Goal: Information Seeking & Learning: Find specific fact

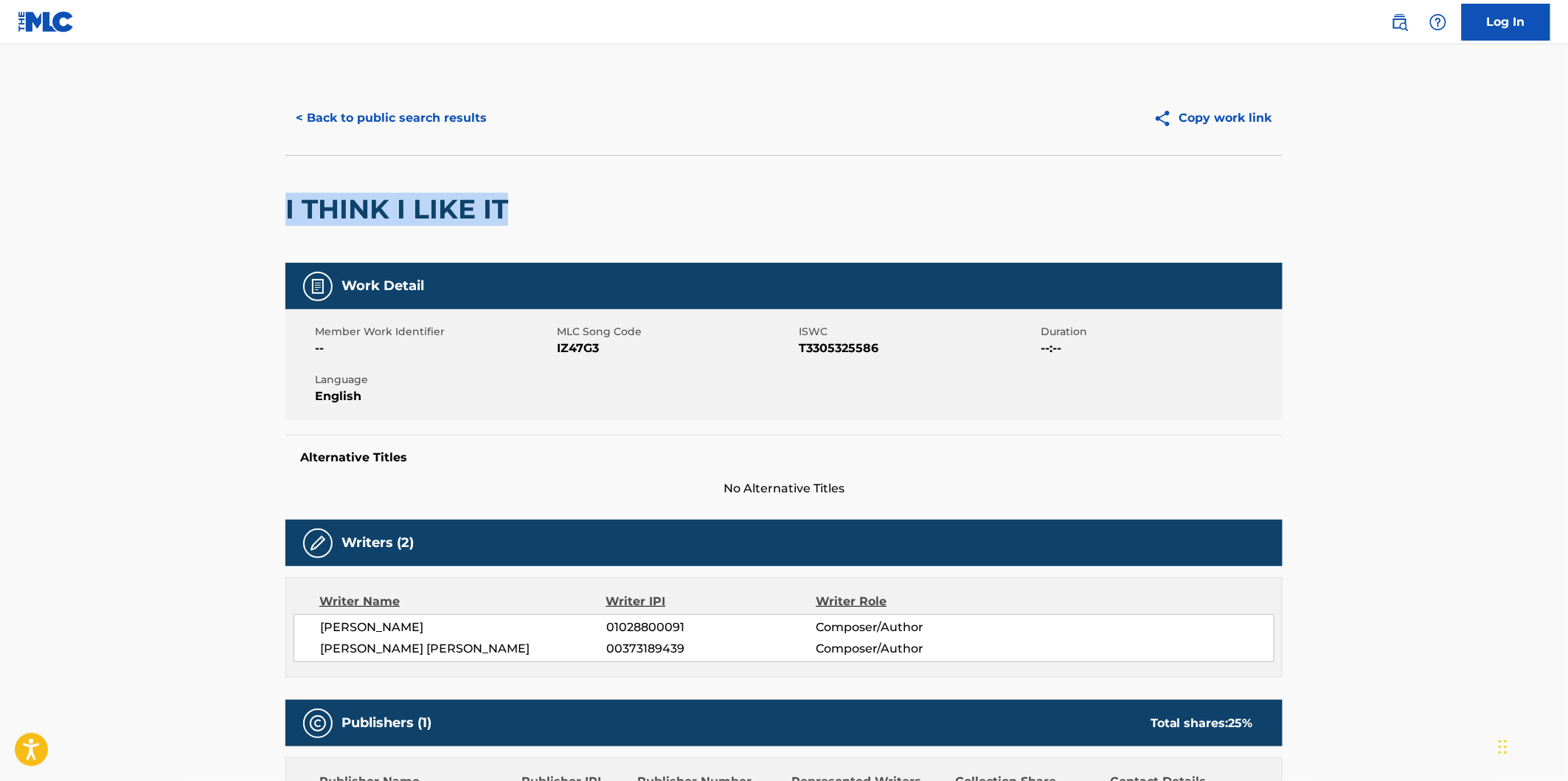
click at [455, 107] on button "< Back to public search results" at bounding box center [391, 118] width 212 height 37
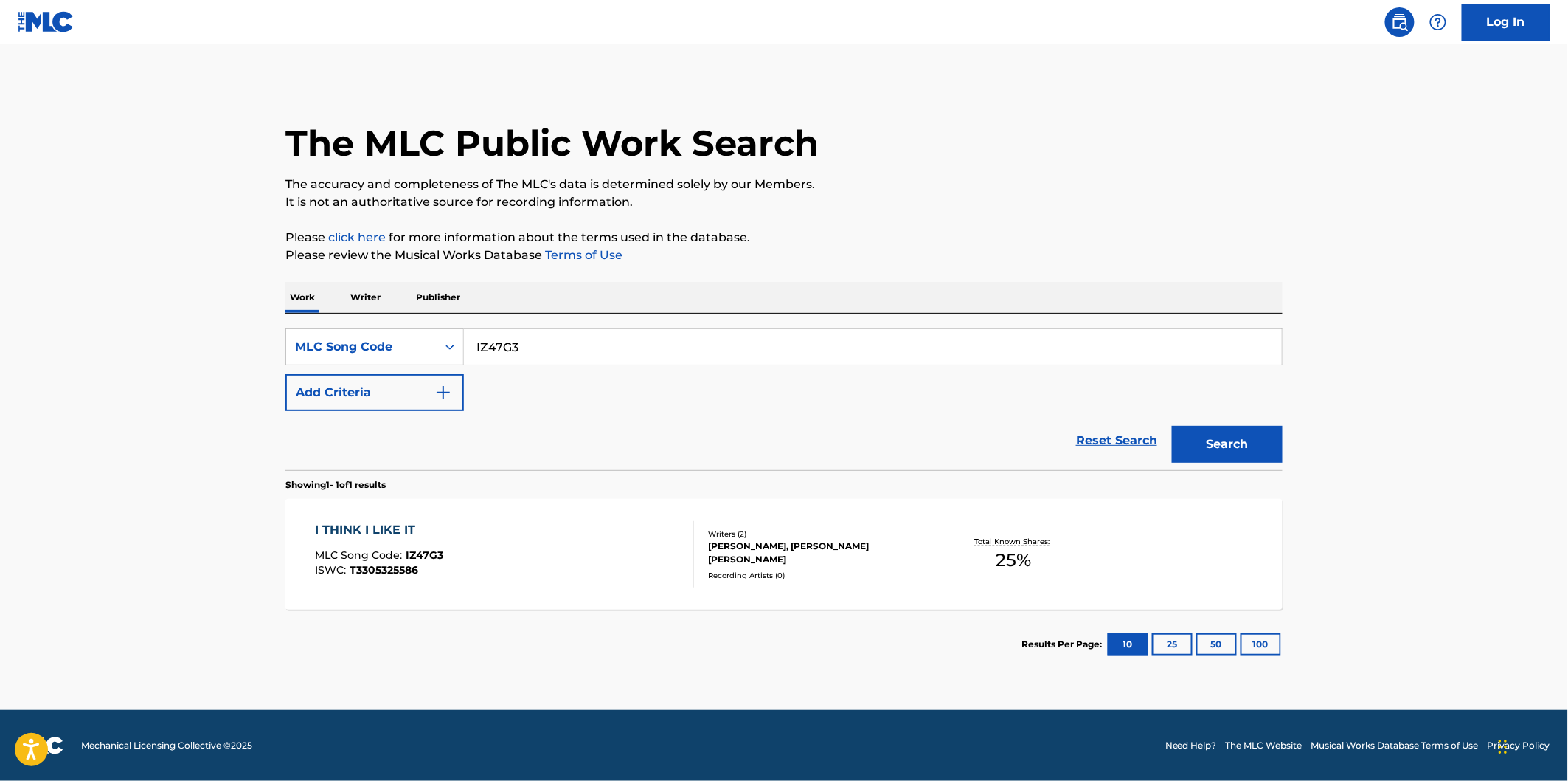
click at [462, 398] on button "Add Criteria" at bounding box center [375, 392] width 179 height 37
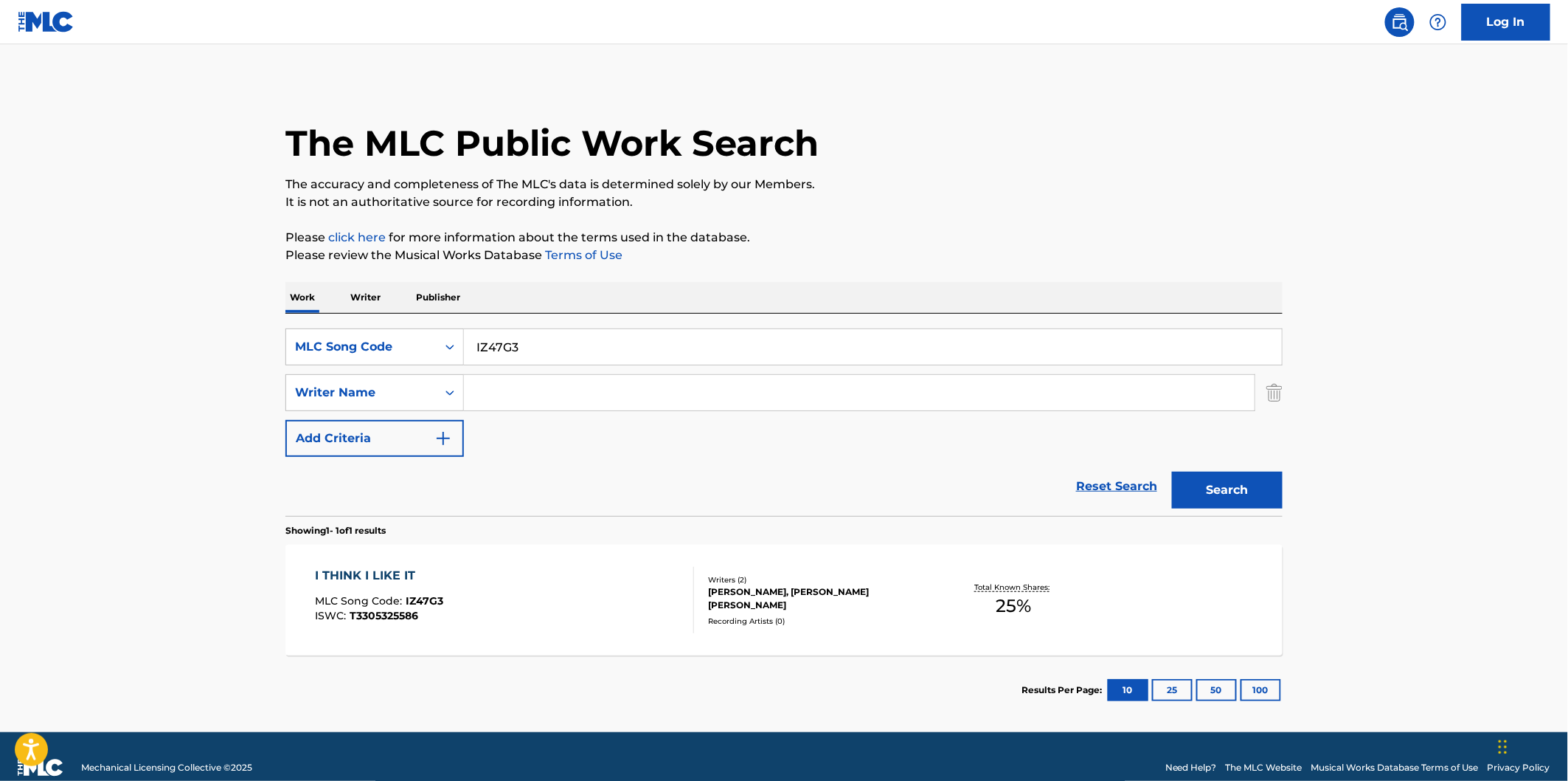
click at [514, 394] on input "Search Form" at bounding box center [860, 392] width 791 height 36
paste input "Olumoroti"
type input "Olumoroti"
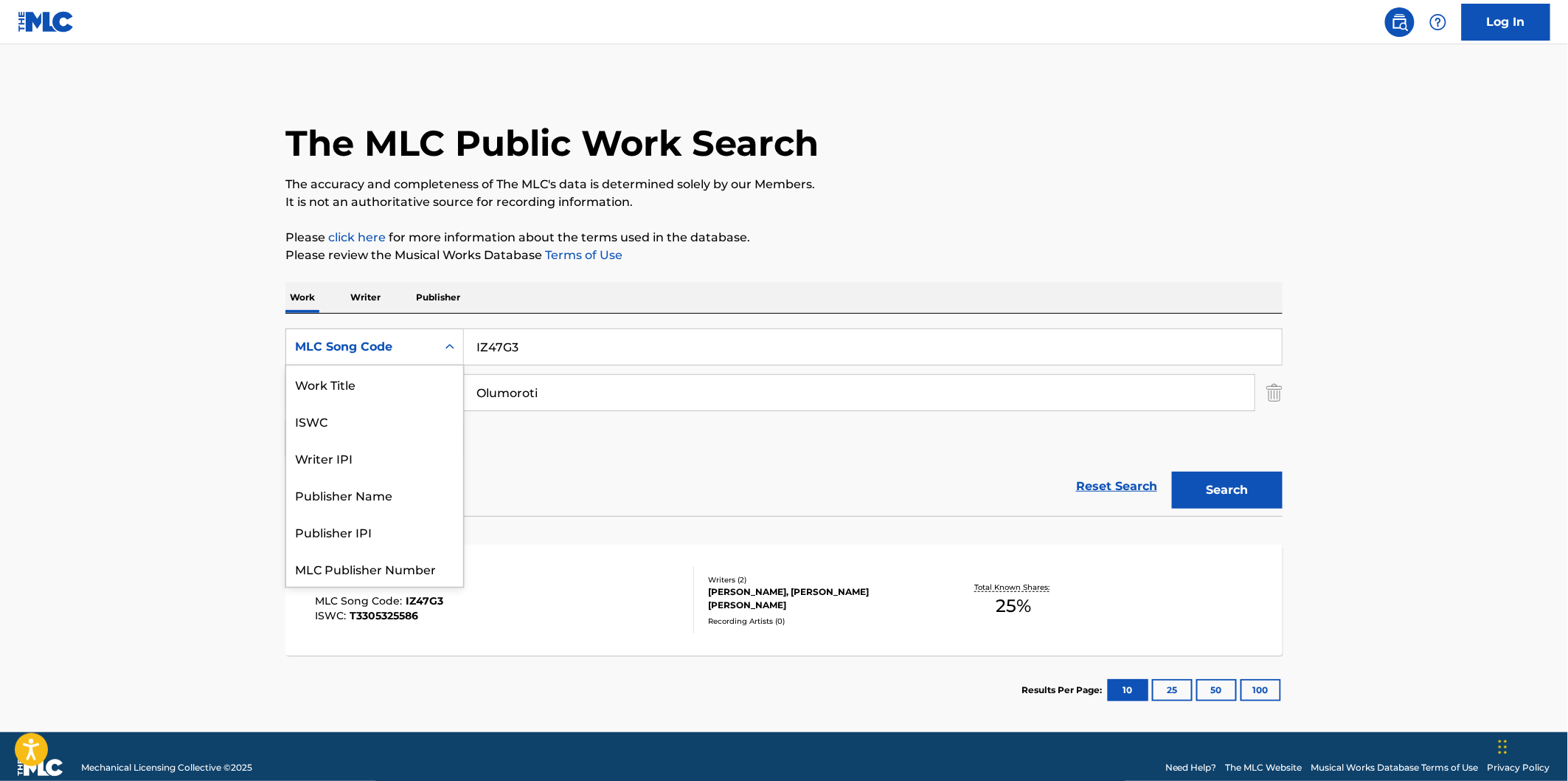
click at [388, 351] on div "MLC Song Code" at bounding box center [361, 347] width 133 height 17
click at [387, 377] on div "ISWC" at bounding box center [375, 383] width 177 height 37
click at [416, 344] on div "ISWC" at bounding box center [361, 347] width 133 height 17
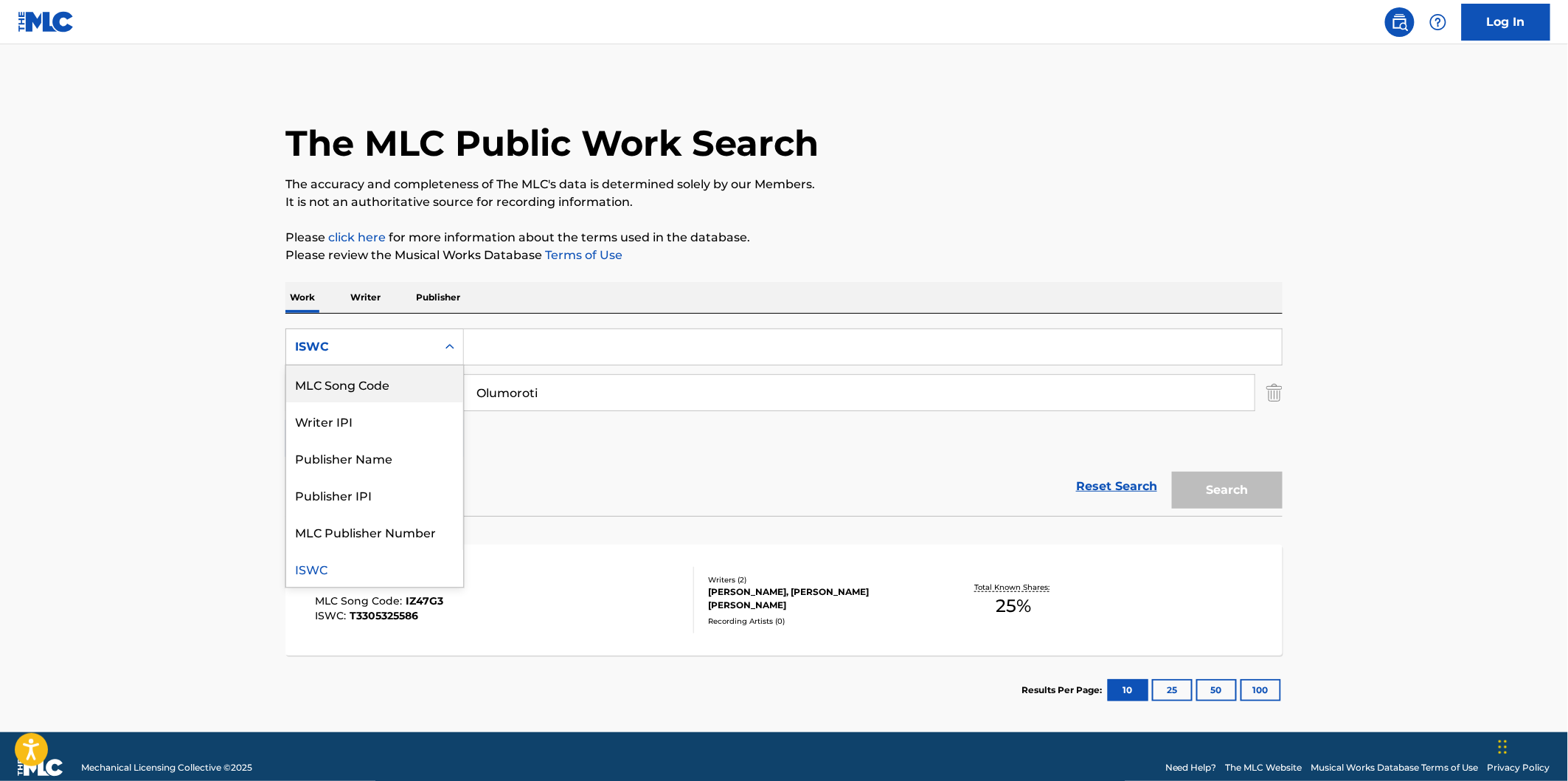
scroll to position [0, 0]
click at [409, 378] on div "Work Title" at bounding box center [375, 383] width 177 height 37
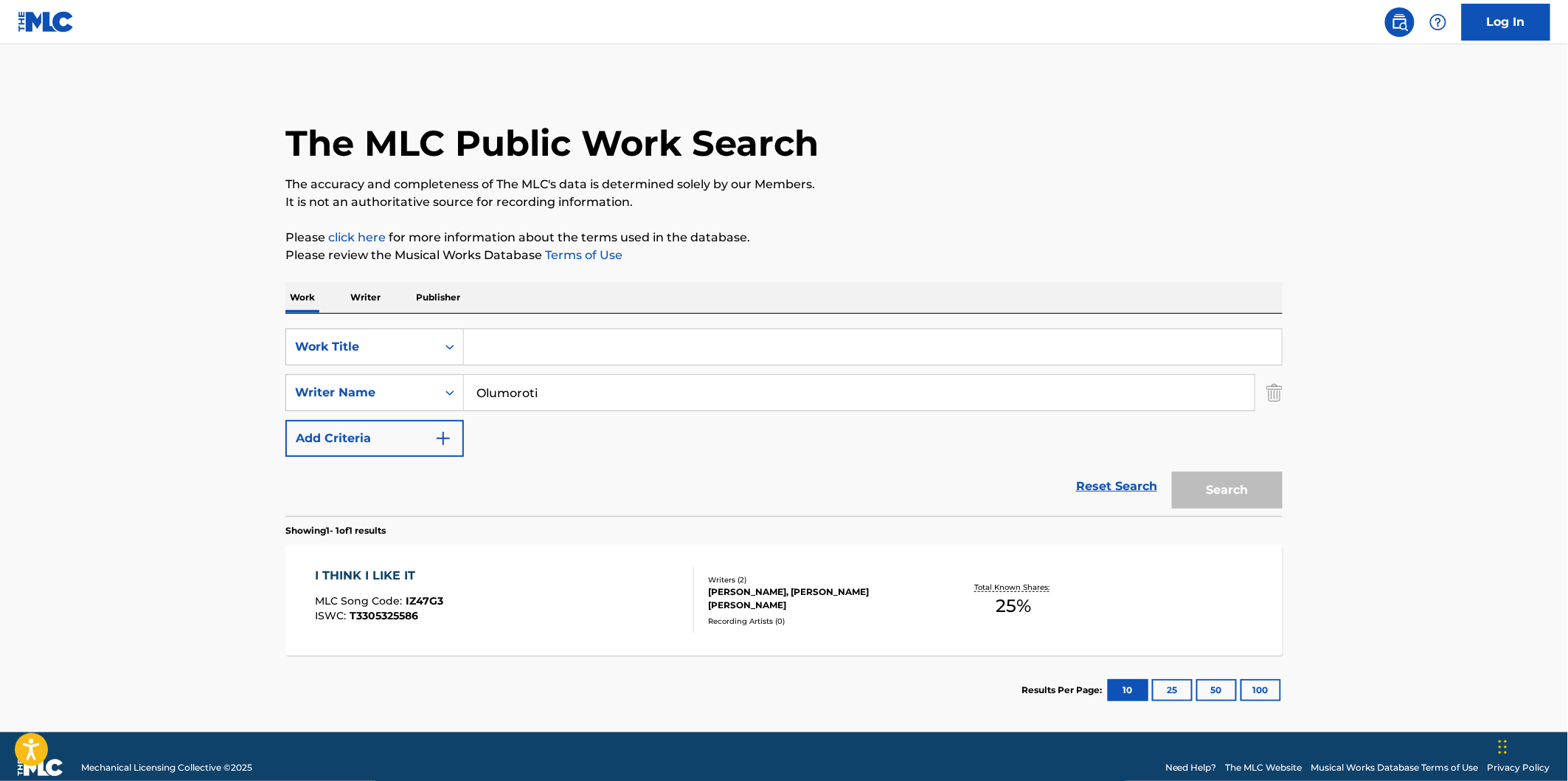
click at [584, 341] on input "Search Form" at bounding box center [873, 347] width 818 height 36
click at [873, 341] on input "Search Form" at bounding box center [873, 347] width 818 height 36
paste input "Down"
click at [1172, 472] on button "Search" at bounding box center [1227, 490] width 111 height 37
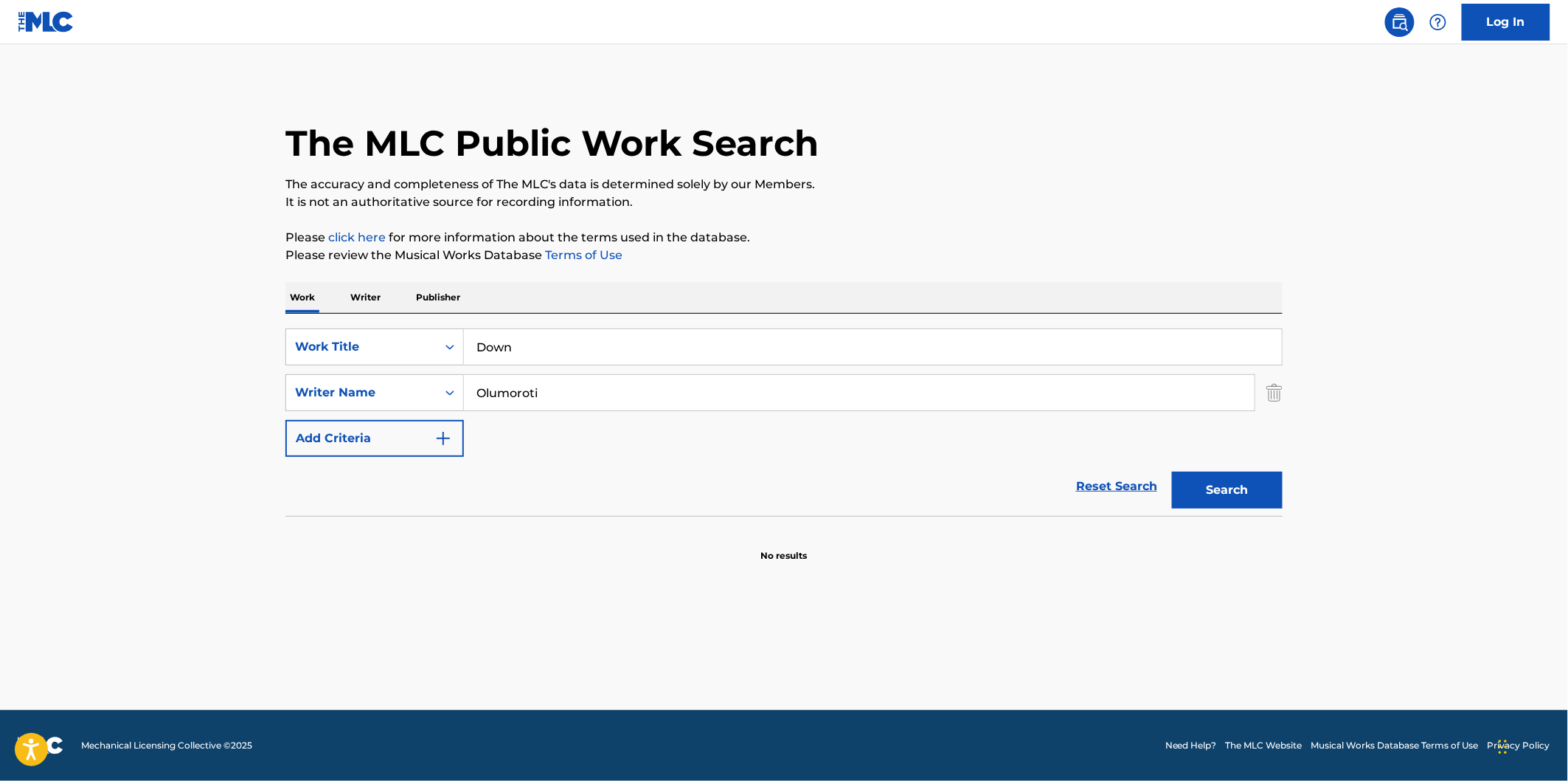
click at [872, 336] on input "Down" at bounding box center [873, 347] width 818 height 36
paste input "n't"
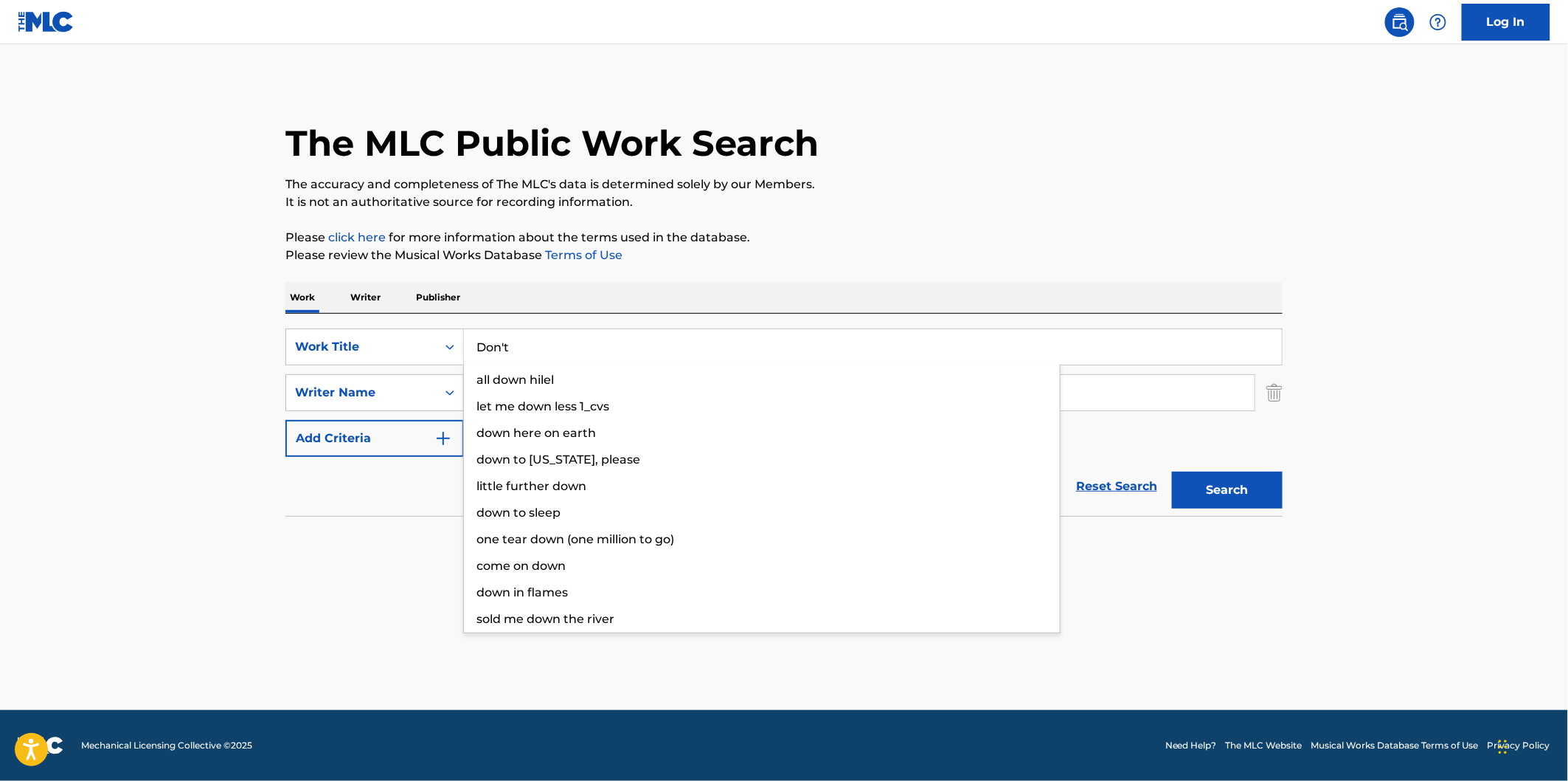
click at [1172, 472] on button "Search" at bounding box center [1227, 490] width 111 height 37
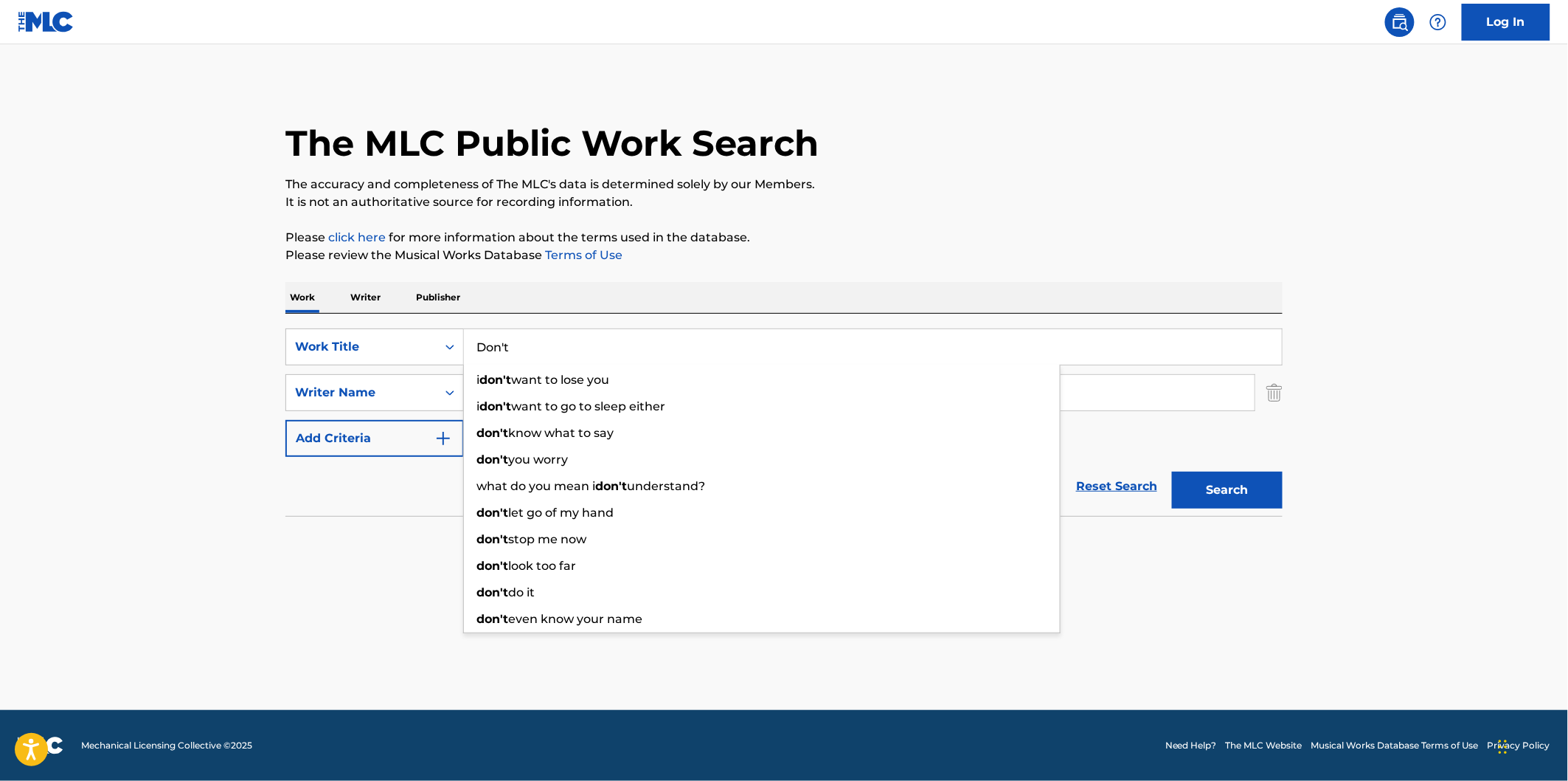
click at [1126, 209] on p "It is not an authoritative source for recording information." at bounding box center [784, 202] width 997 height 17
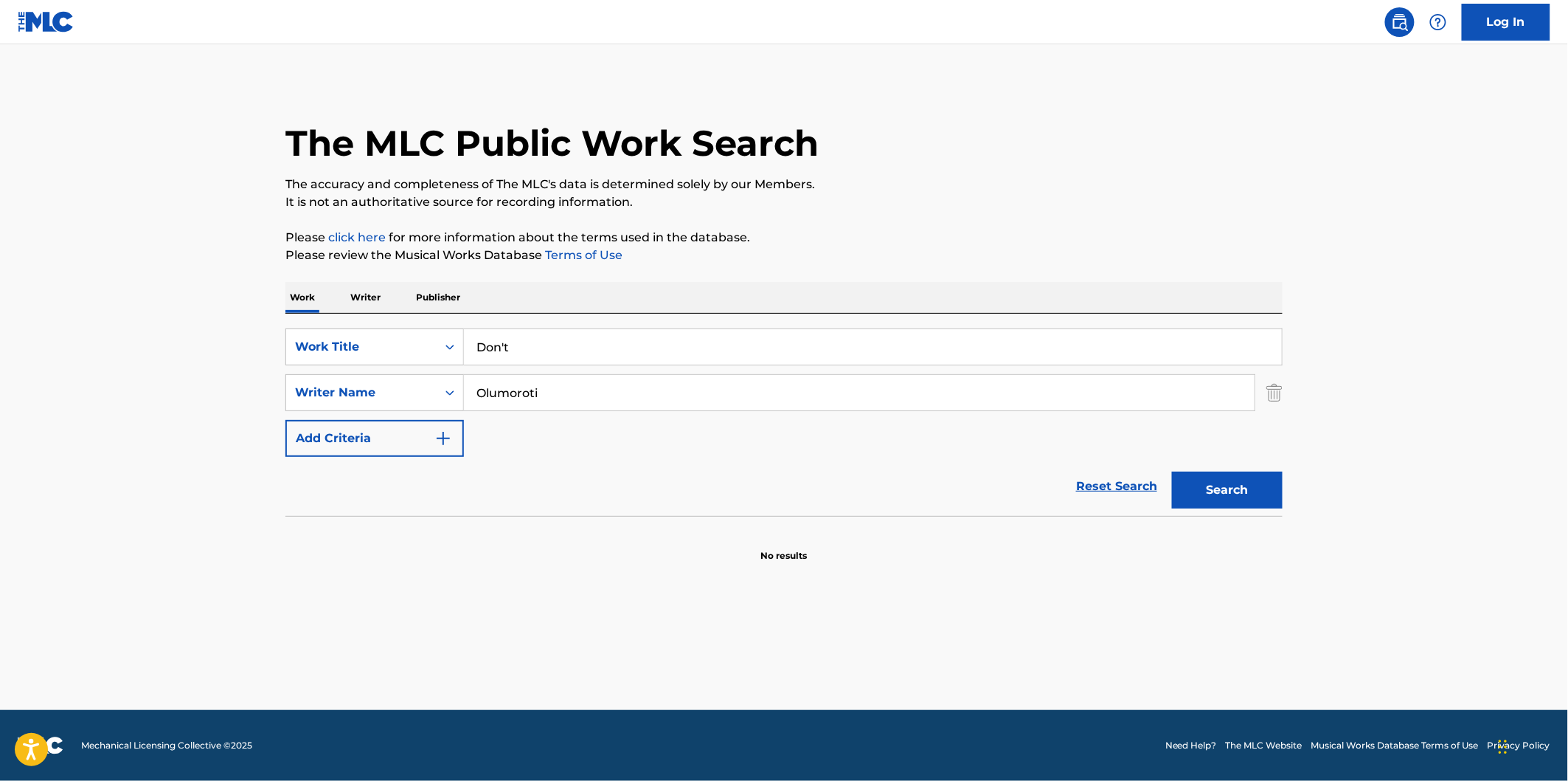
click at [1245, 492] on button "Search" at bounding box center [1227, 490] width 111 height 37
click at [1050, 352] on input "Don't" at bounding box center [873, 347] width 818 height 36
paste input "P.O.V."
click at [1144, 221] on div "The MLC Public Work Search The accuracy and completeness of The MLC's data is d…" at bounding box center [784, 321] width 1033 height 481
click at [1247, 466] on div "Search" at bounding box center [1224, 486] width 118 height 59
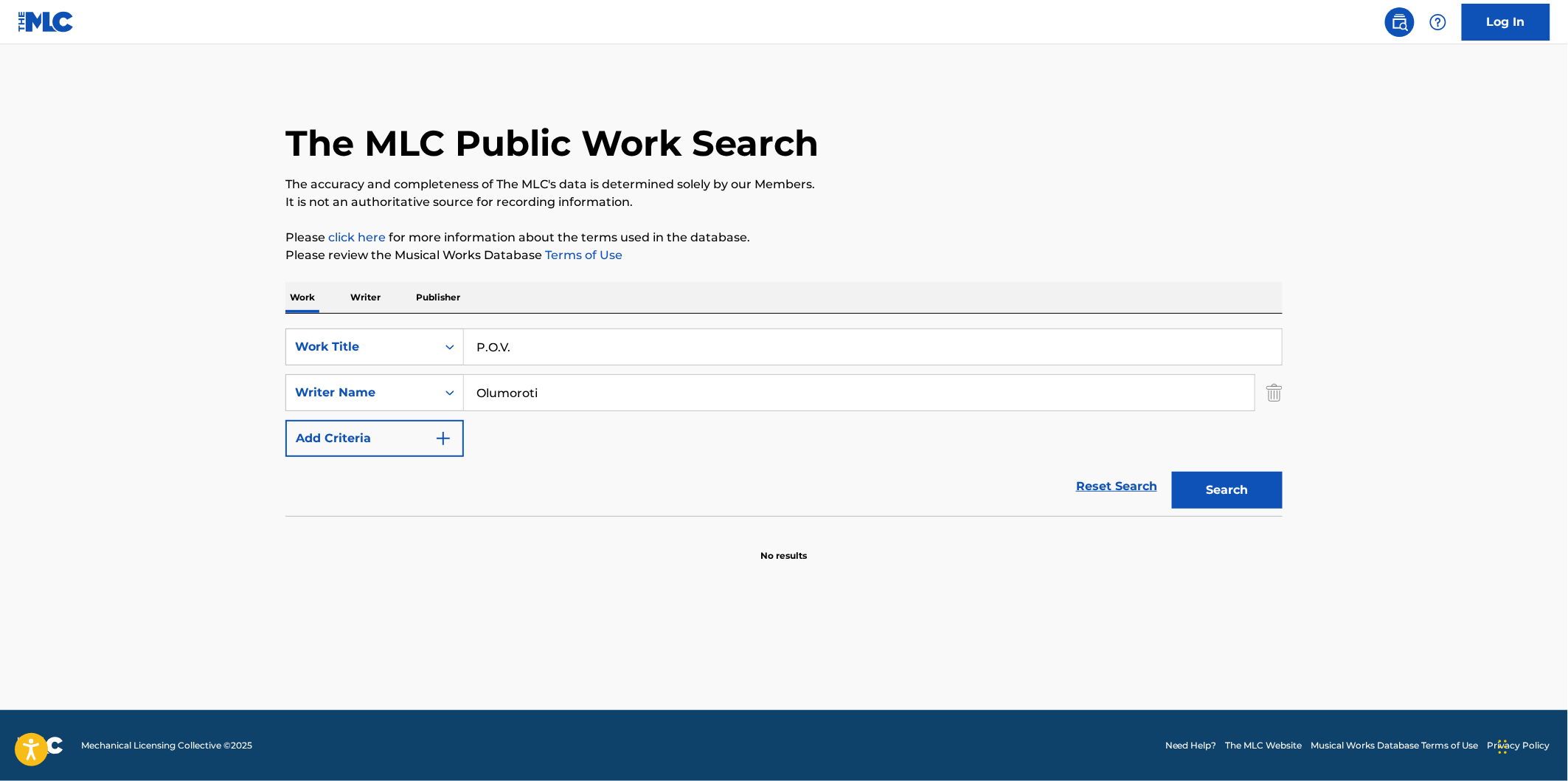
click at [1249, 475] on button "Search" at bounding box center [1227, 490] width 111 height 37
click at [1146, 322] on div "SearchWithCriteria0b6cb660-6afe-4c30-9e8c-bae024e9e504 Work Title P.O.V. Search…" at bounding box center [784, 414] width 997 height 202
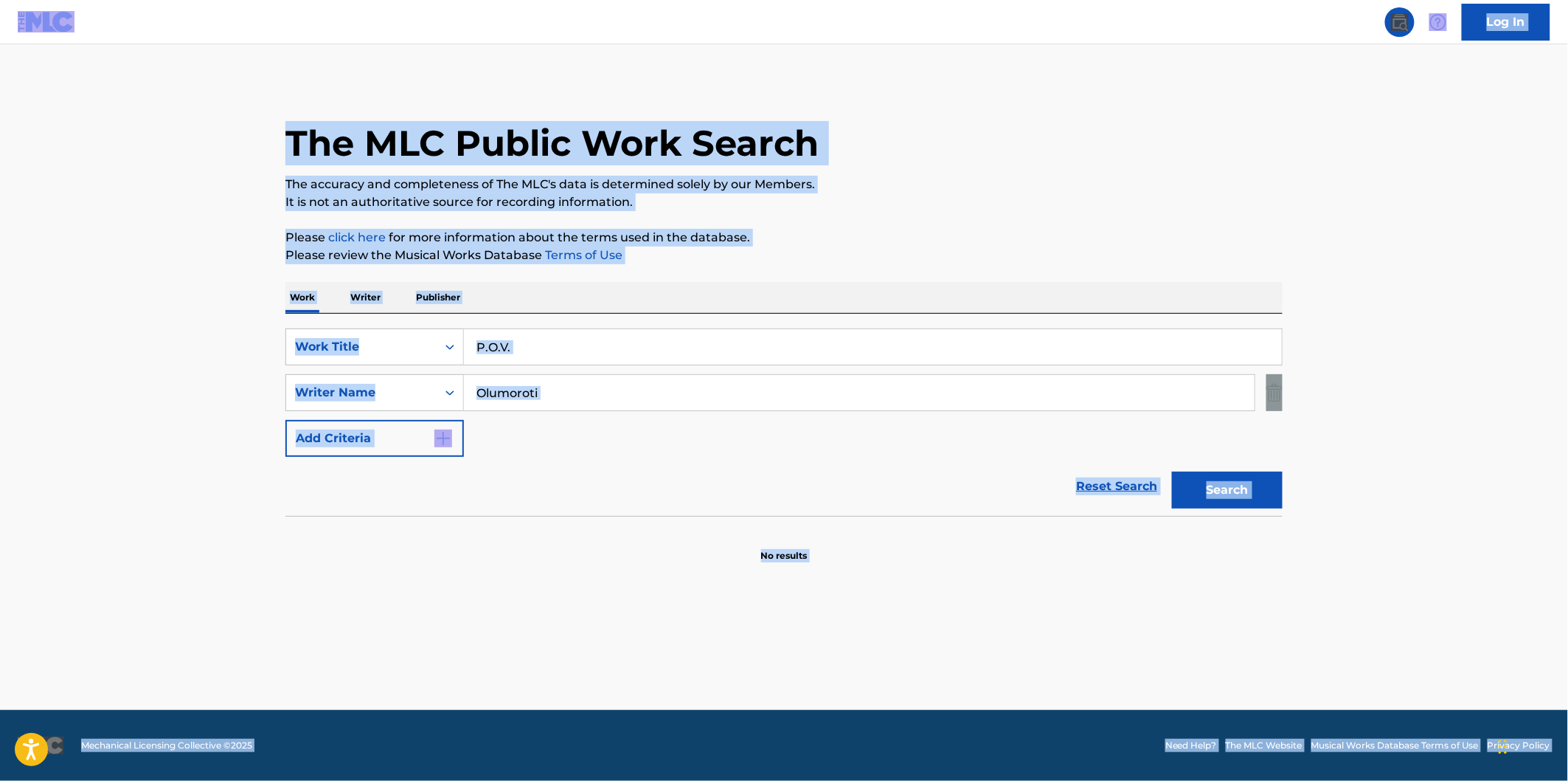
click at [1117, 336] on input "P.O.V." at bounding box center [873, 347] width 818 height 36
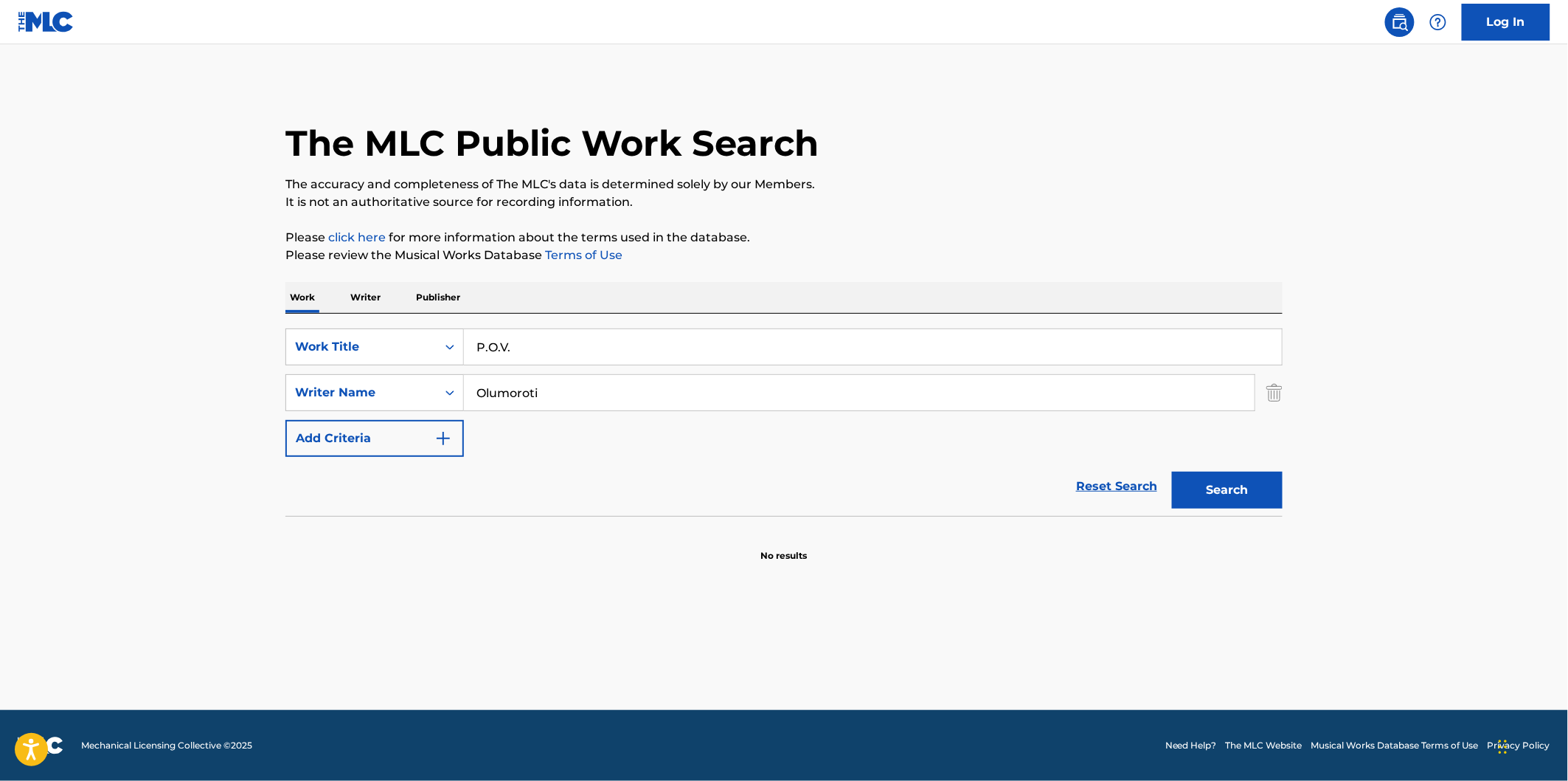
paste input "Who Needs a Girl"
click at [1183, 236] on p "Please click here for more information about the terms used in the database." at bounding box center [784, 238] width 997 height 17
click at [1229, 491] on button "Search" at bounding box center [1227, 490] width 111 height 37
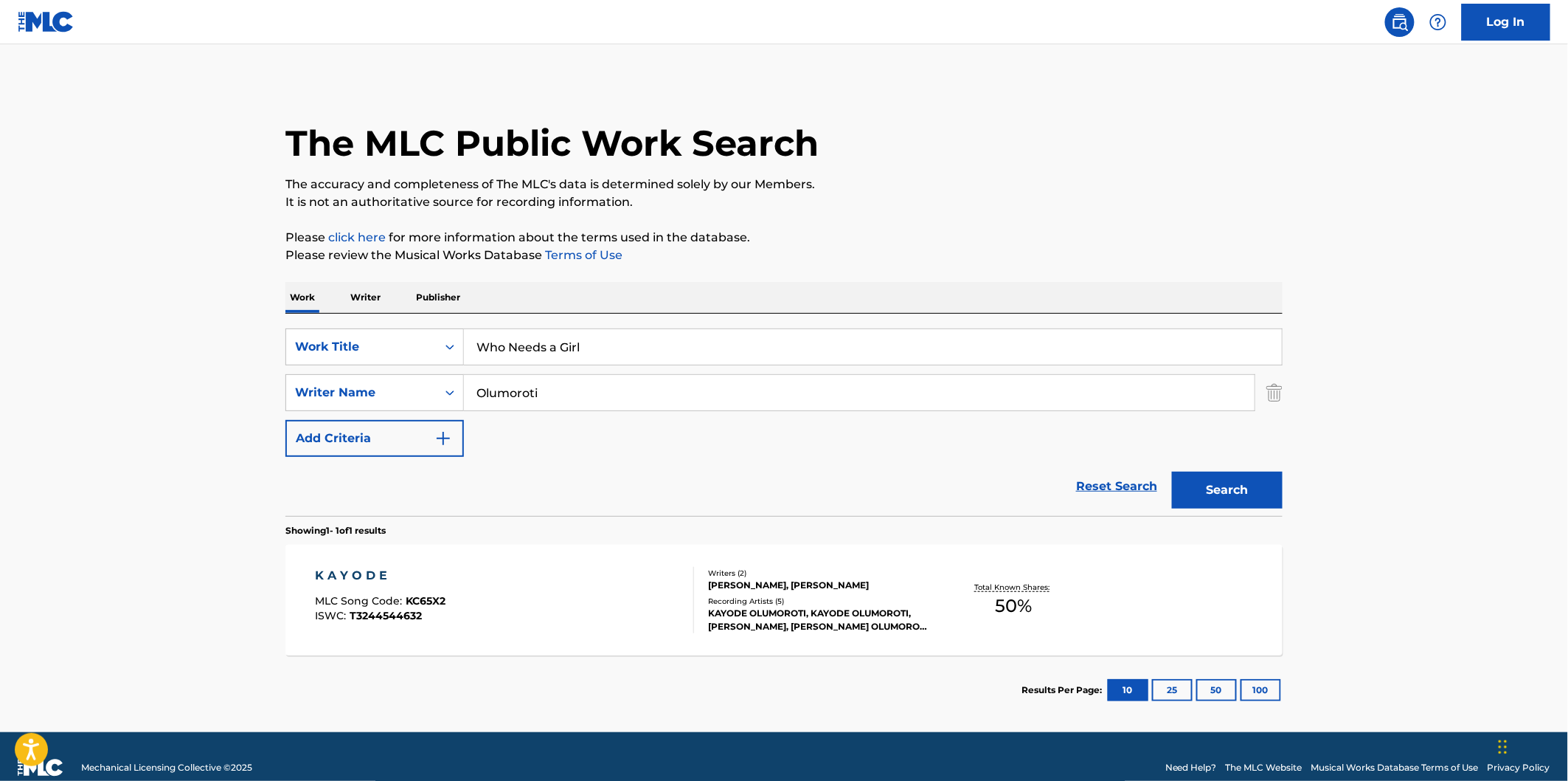
click at [732, 328] on div "Who Needs a Girl" at bounding box center [874, 347] width 819 height 37
click at [730, 343] on input "Who Needs a Girl" at bounding box center [873, 347] width 818 height 36
paste input "Truth"
click at [1028, 262] on p "Please review the Musical Works Database Terms of Use" at bounding box center [784, 255] width 997 height 17
click at [1199, 485] on button "Search" at bounding box center [1227, 490] width 111 height 37
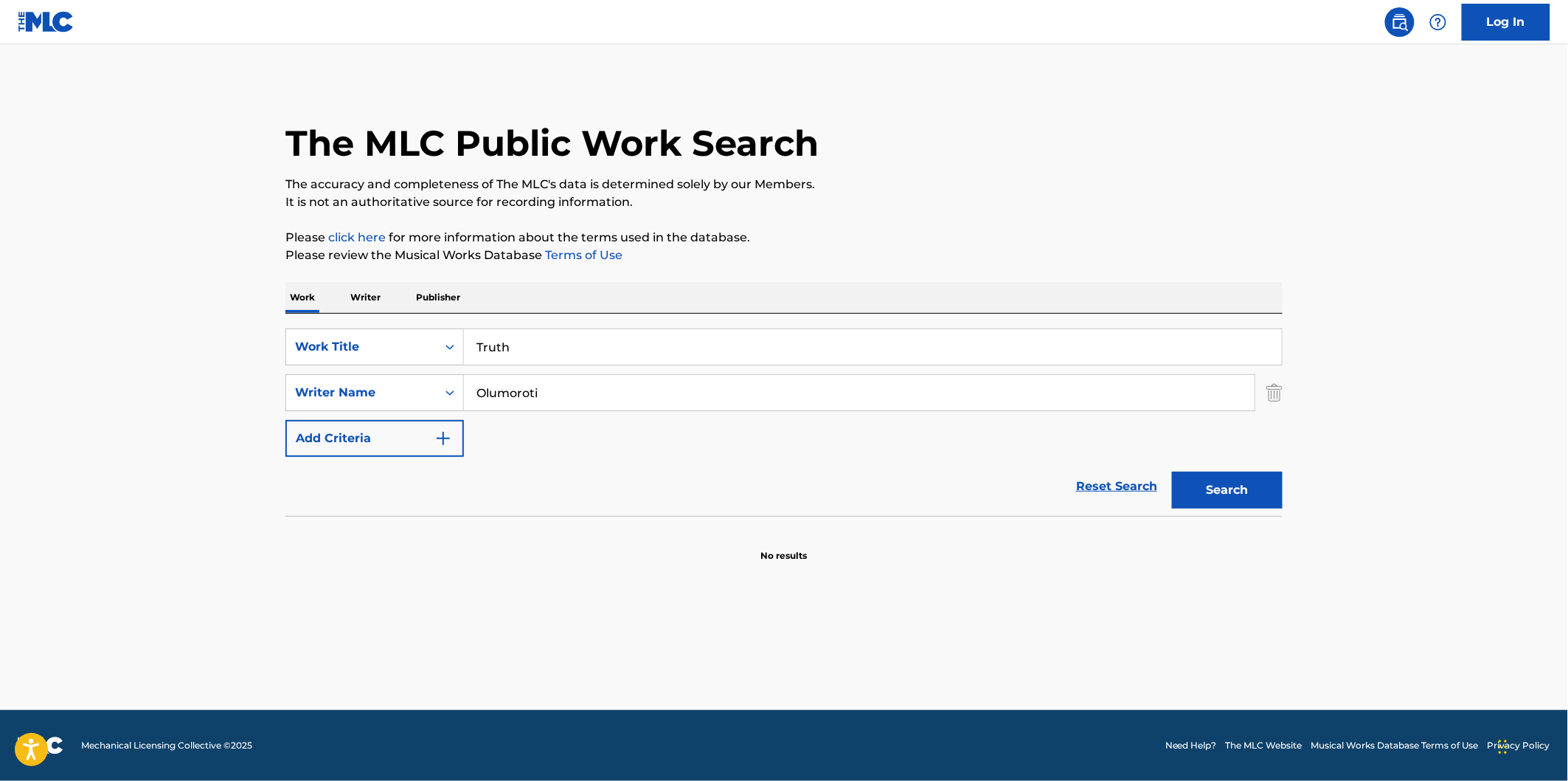
click at [984, 363] on input "Truth" at bounding box center [873, 347] width 818 height 36
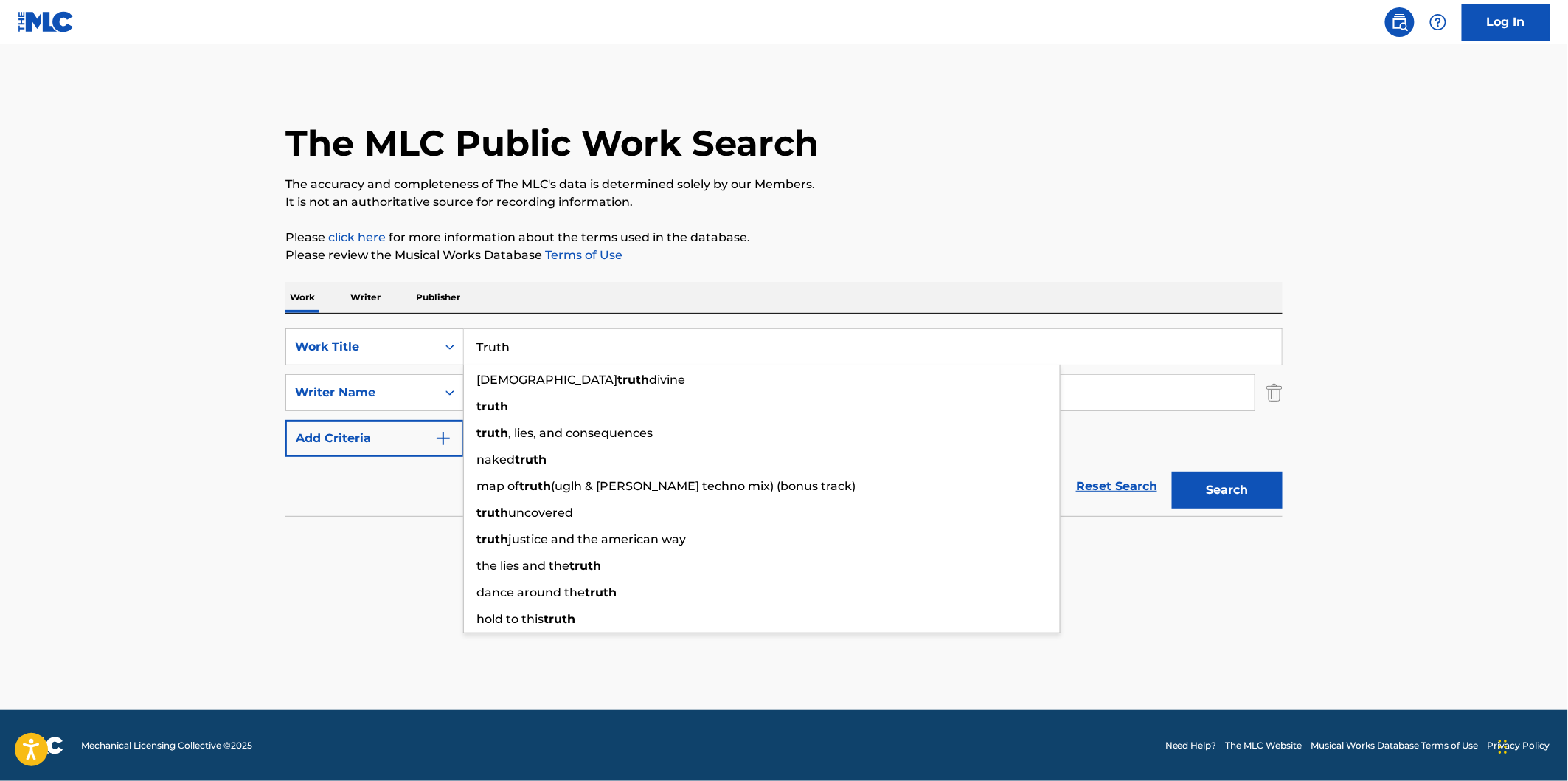
paste input "ake Me for Granted"
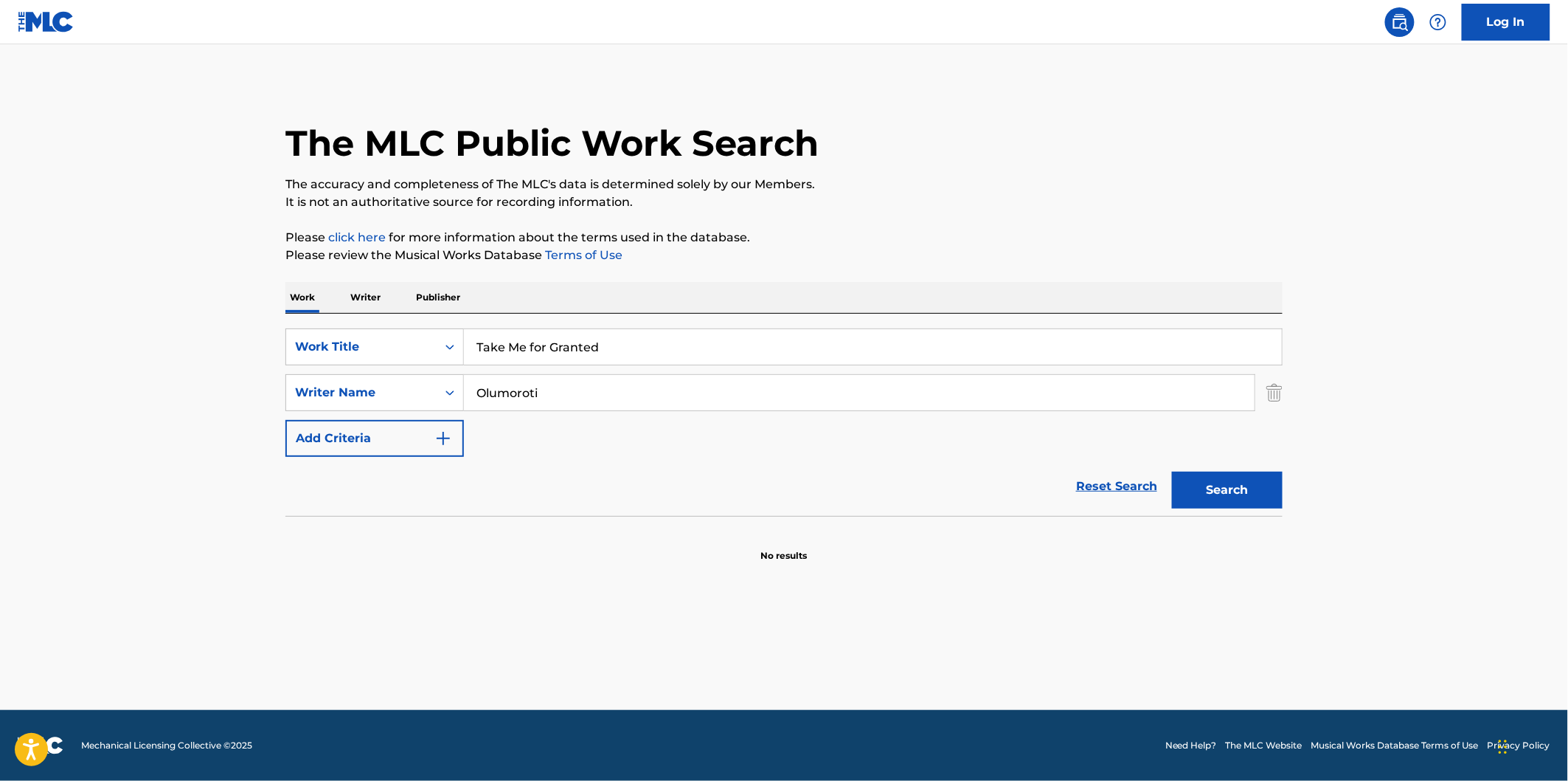
click at [1059, 282] on div "Work Writer Publisher" at bounding box center [784, 297] width 997 height 31
click at [1207, 500] on button "Search" at bounding box center [1227, 490] width 111 height 37
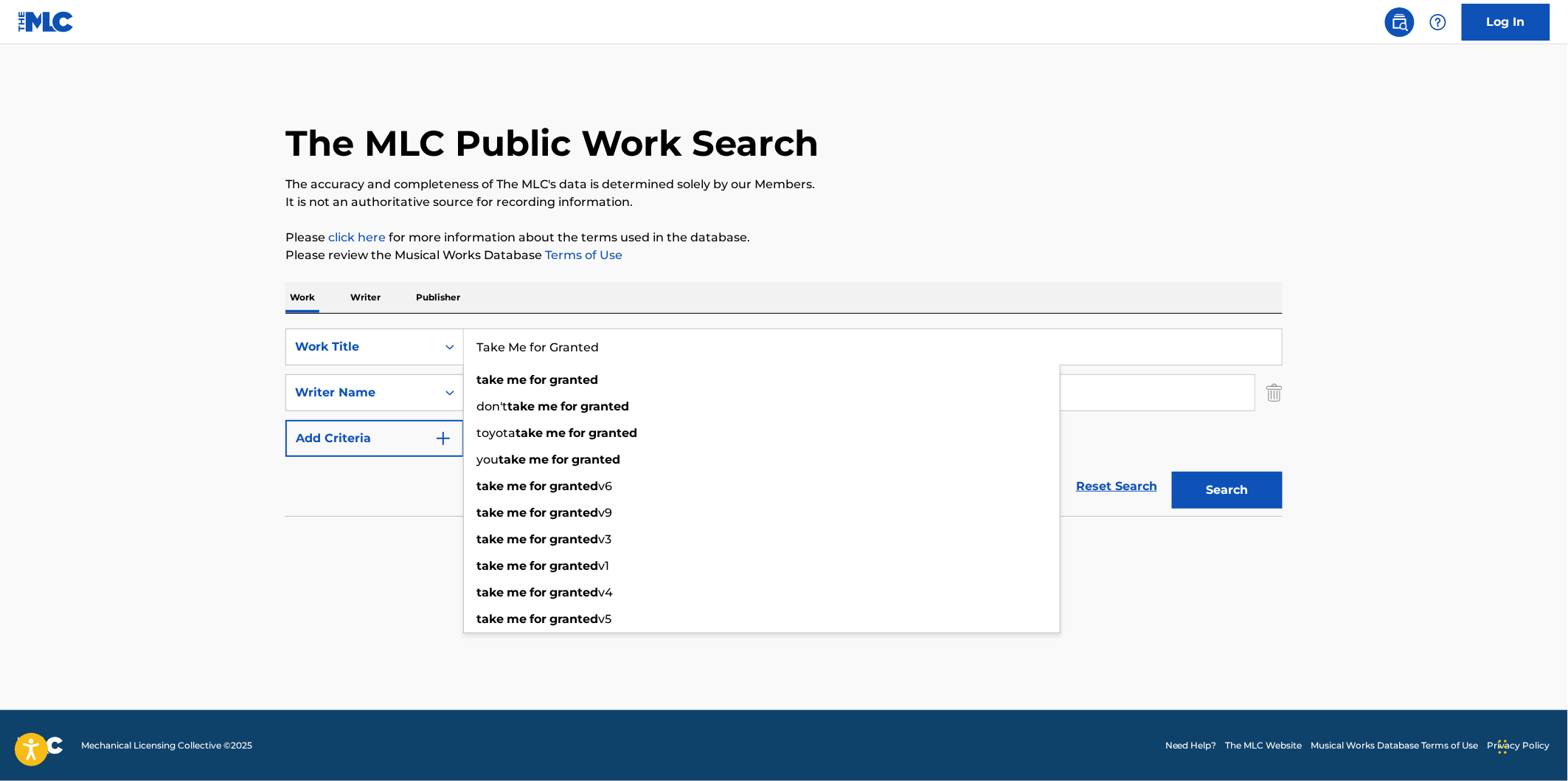
click at [897, 348] on input "Take Me for Granted" at bounding box center [873, 347] width 818 height 36
paste input "Be My Girlfrien"
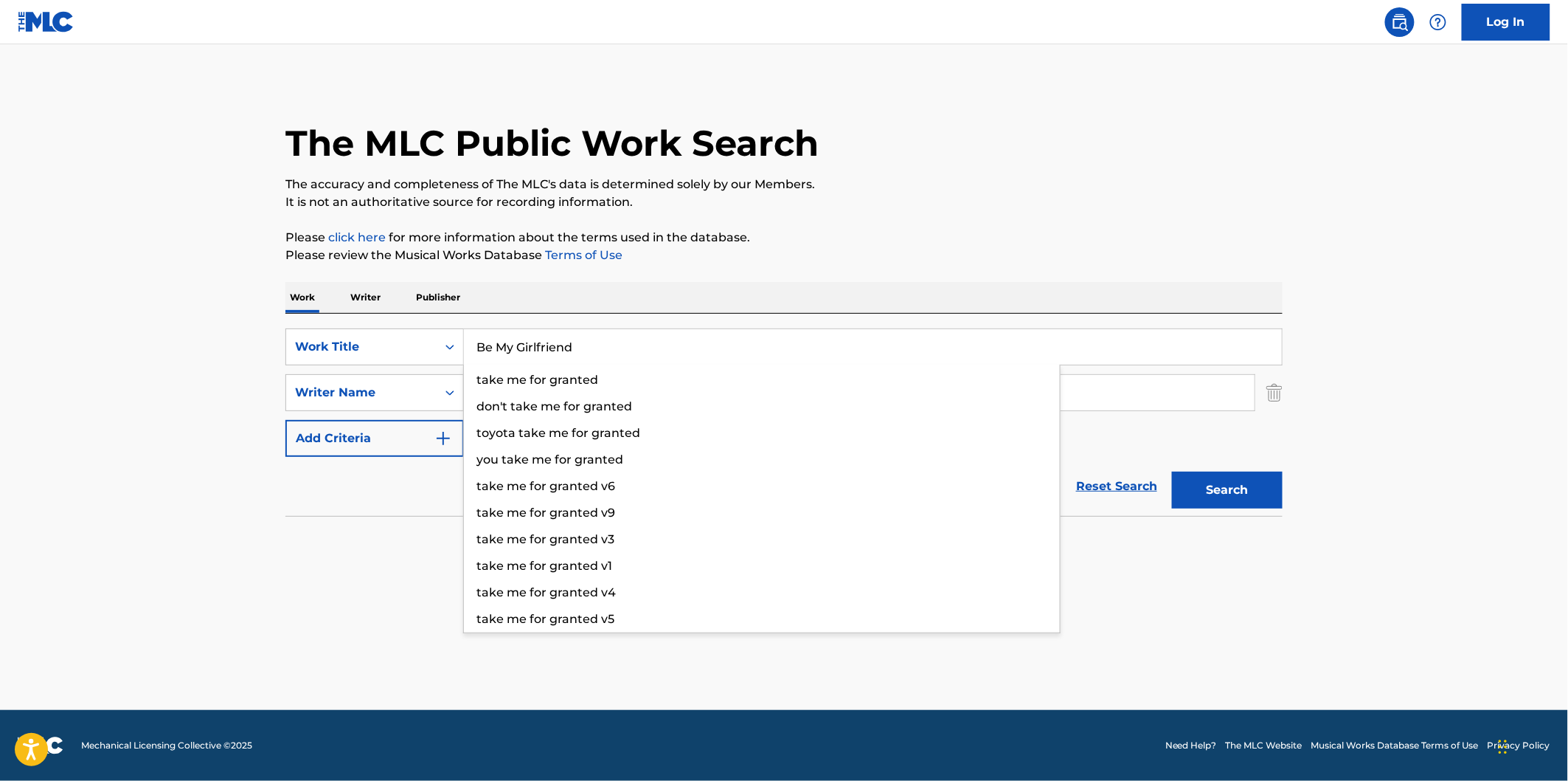
click at [1002, 235] on p "Please click here for more information about the terms used in the database." at bounding box center [784, 238] width 997 height 17
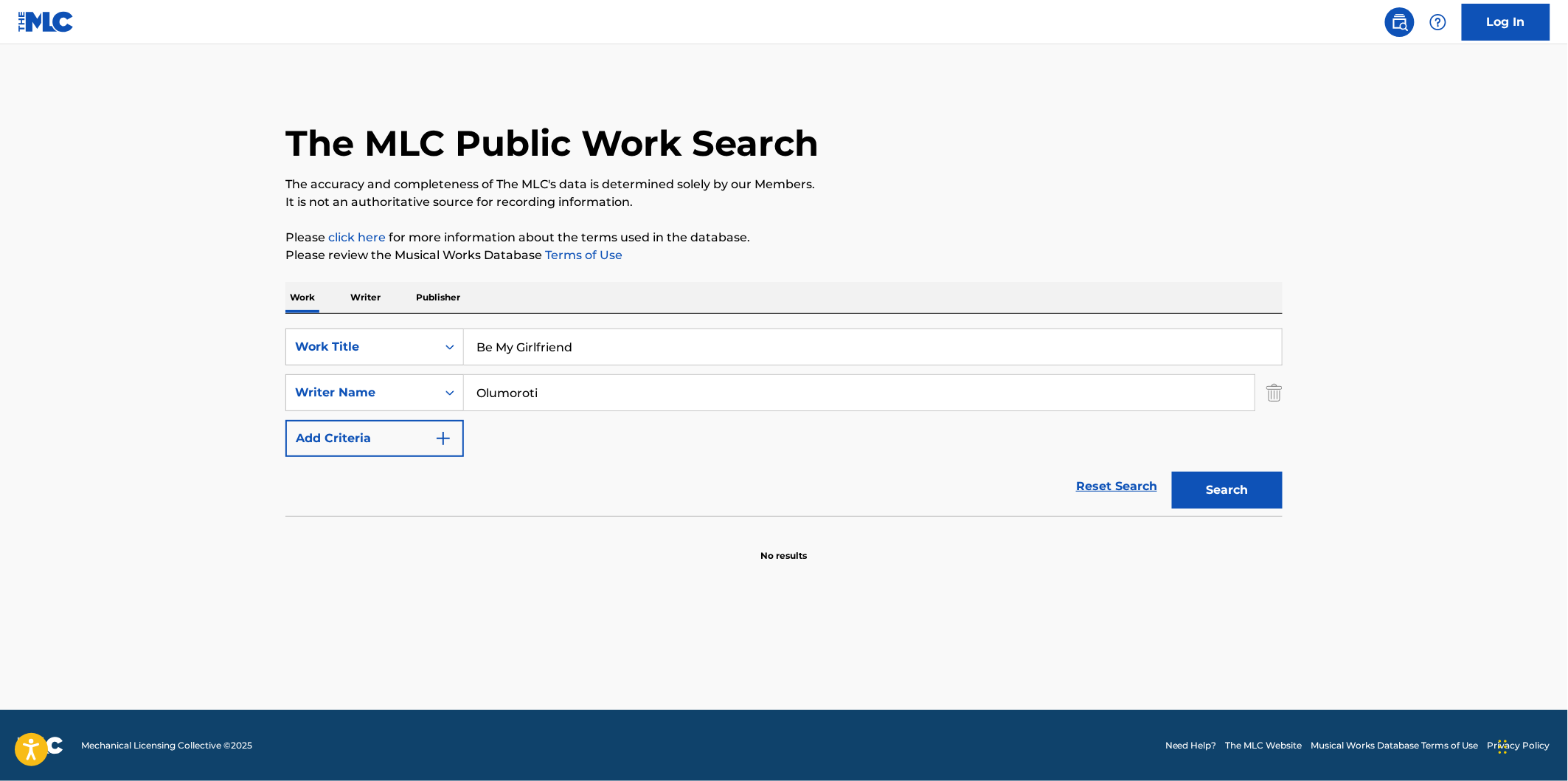
click at [1247, 499] on button "Search" at bounding box center [1227, 490] width 111 height 37
click at [1038, 363] on input "Be My Girlfriend" at bounding box center [873, 347] width 818 height 36
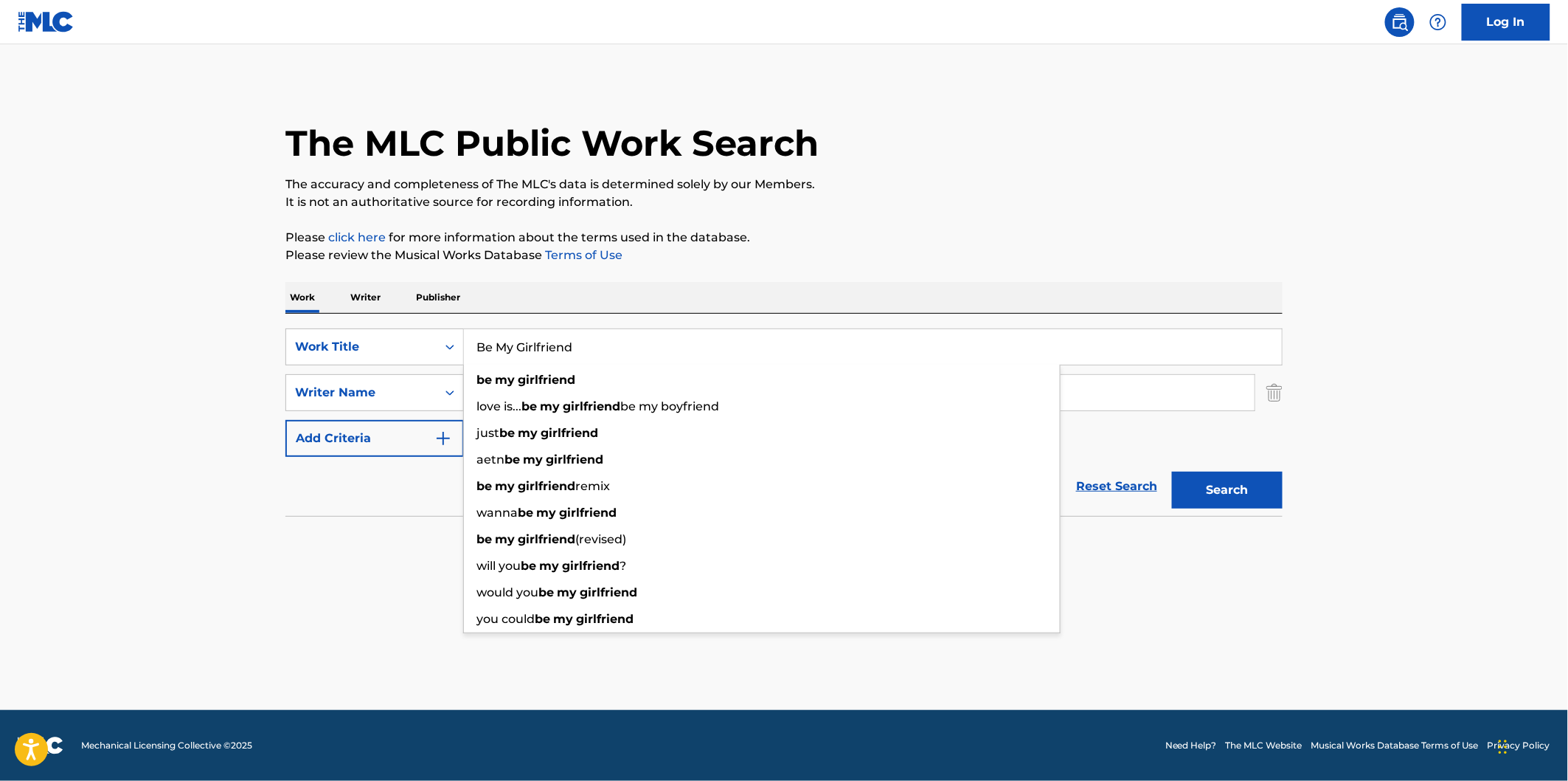
paste input "Someone"
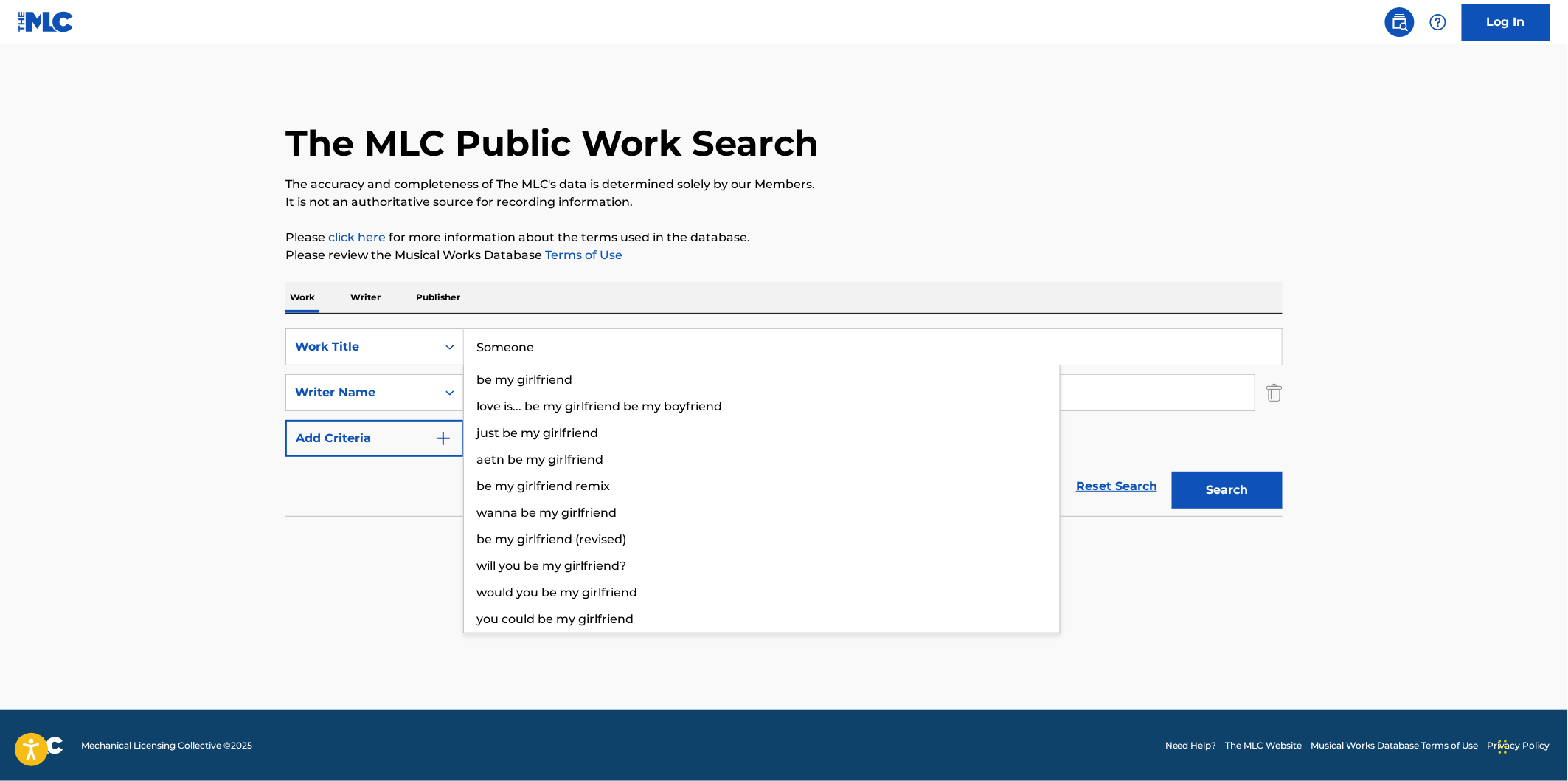
click at [1089, 238] on p "Please click here for more information about the terms used in the database." at bounding box center [784, 238] width 997 height 17
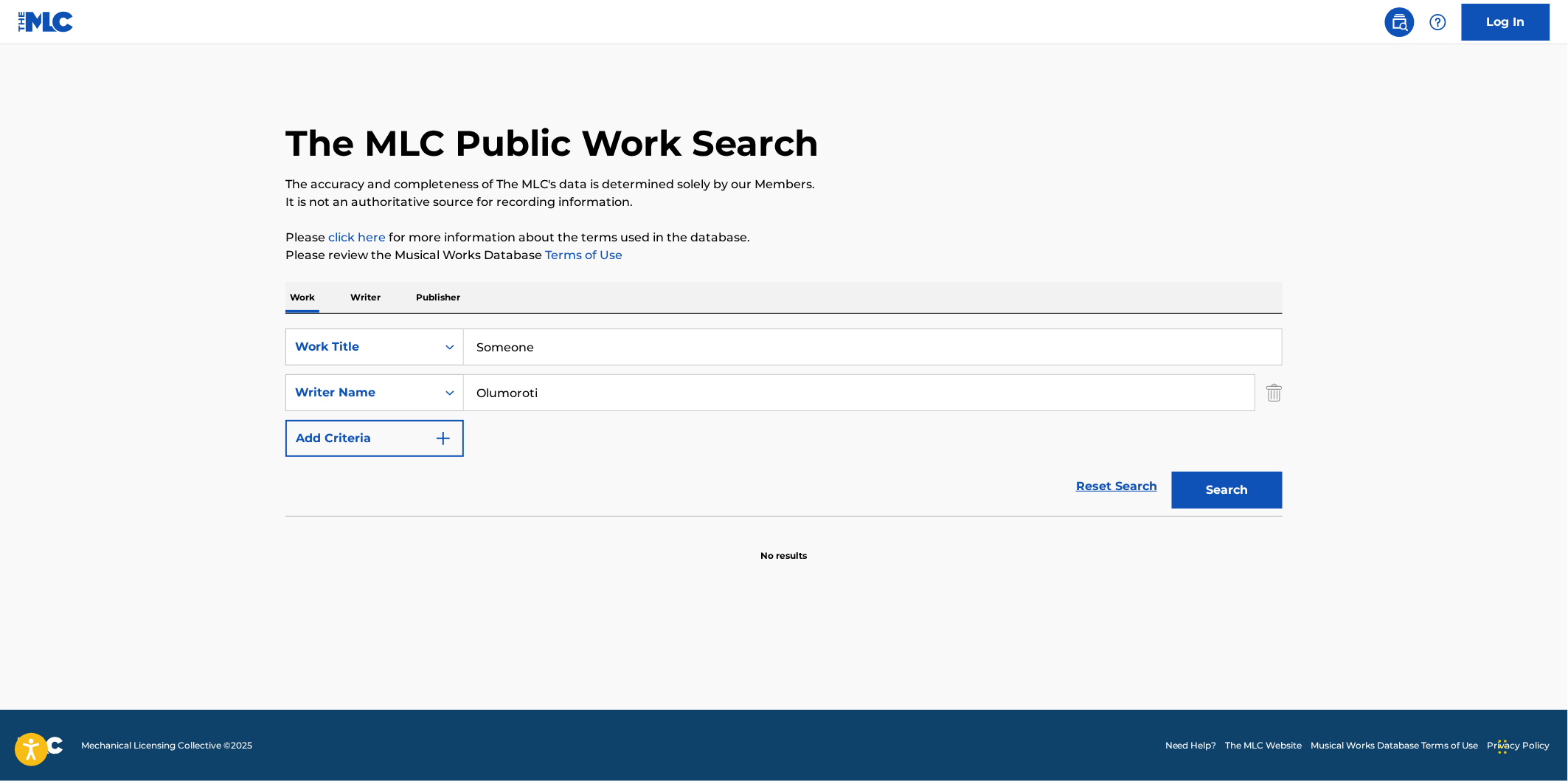
click at [1231, 478] on button "Search" at bounding box center [1227, 490] width 111 height 37
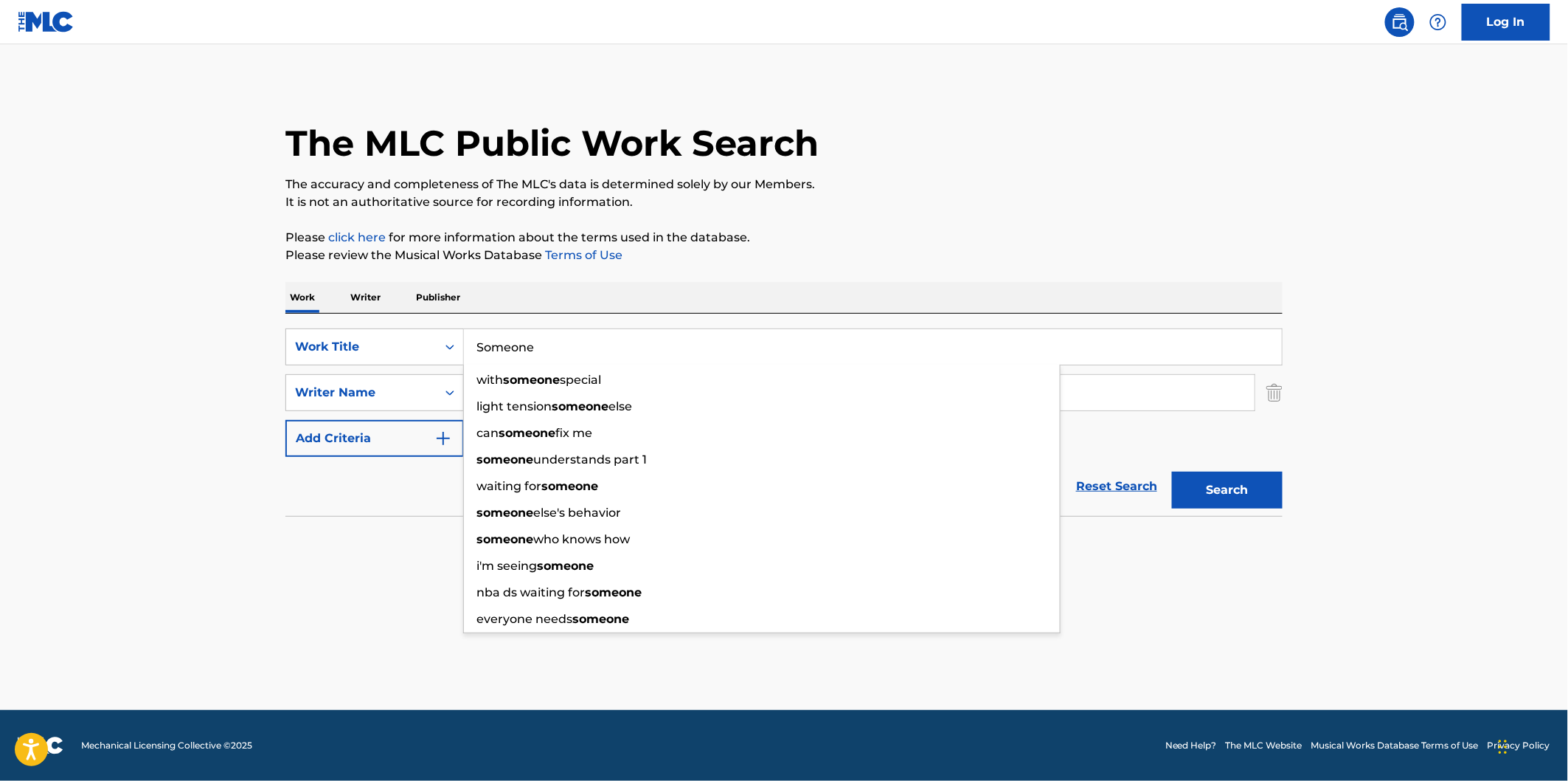
click at [971, 347] on input "Someone" at bounding box center [873, 347] width 818 height 36
paste input "Fantasy"
type input "Fantasy"
click at [1030, 252] on p "Please review the Musical Works Database Terms of Use" at bounding box center [784, 255] width 997 height 17
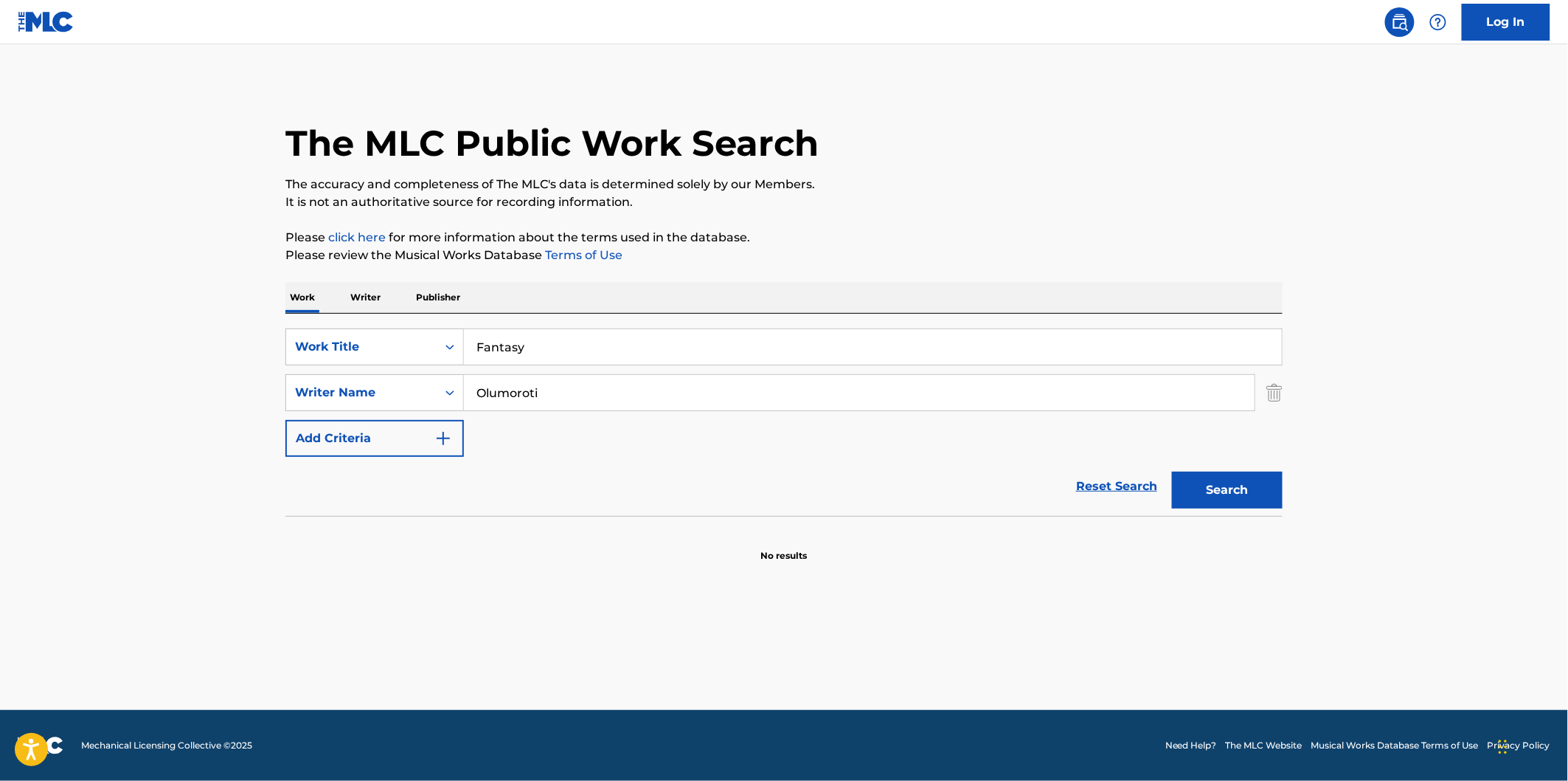
click at [1206, 482] on button "Search" at bounding box center [1227, 490] width 111 height 37
